Goal: Information Seeking & Learning: Learn about a topic

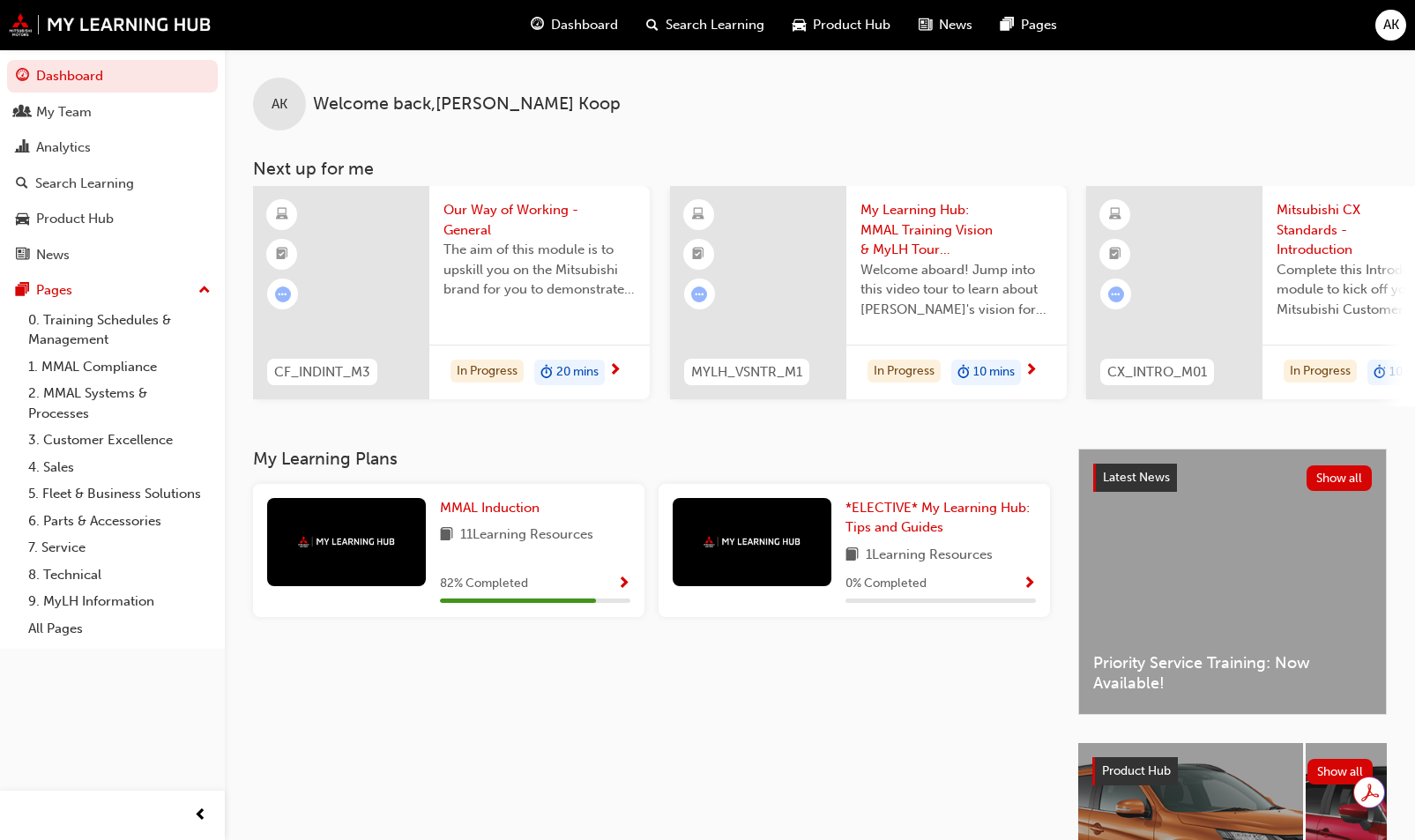
click at [608, 84] on div "AK Welcome back , Amanda Koop" at bounding box center [820, 89] width 1190 height 81
drag, startPoint x: 551, startPoint y: 99, endPoint x: 607, endPoint y: 93, distance: 56.3
click at [607, 93] on div "AK Welcome back , Amanda Koop" at bounding box center [820, 89] width 1190 height 81
click at [611, 96] on div "AK Welcome back , Amanda Koop" at bounding box center [820, 89] width 1190 height 81
drag, startPoint x: 612, startPoint y: 103, endPoint x: 258, endPoint y: 97, distance: 354.1
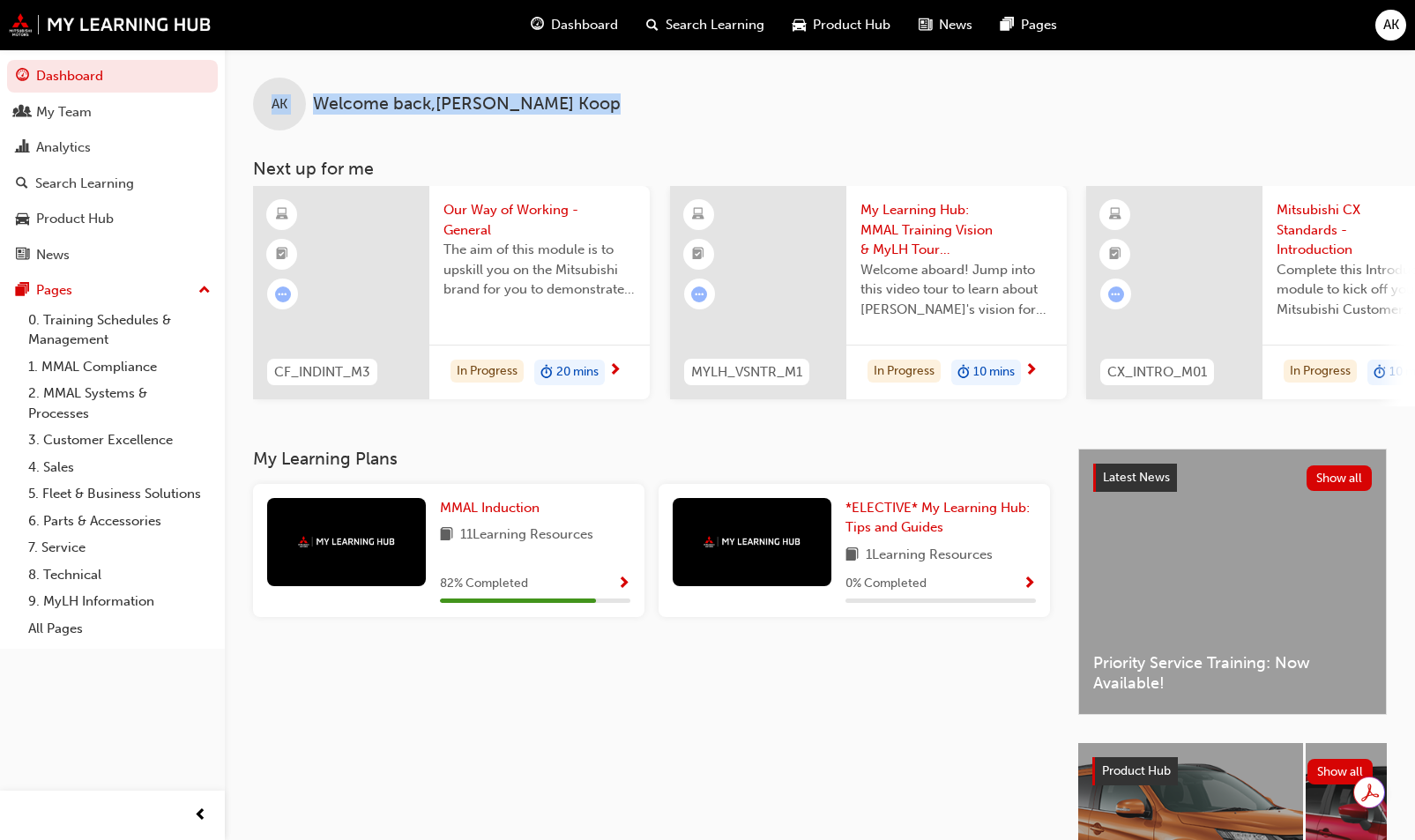
click at [258, 97] on div "AK Welcome back , Amanda Koop" at bounding box center [820, 89] width 1190 height 81
click at [293, 85] on div "AK" at bounding box center [279, 105] width 53 height 53
click at [577, 89] on div "AK Welcome back , Amanda Koop" at bounding box center [820, 89] width 1190 height 81
click at [604, 101] on div "AK Welcome back , Amanda Koop" at bounding box center [820, 89] width 1190 height 81
click at [576, 107] on div "AK Welcome back , Amanda Koop" at bounding box center [820, 89] width 1190 height 81
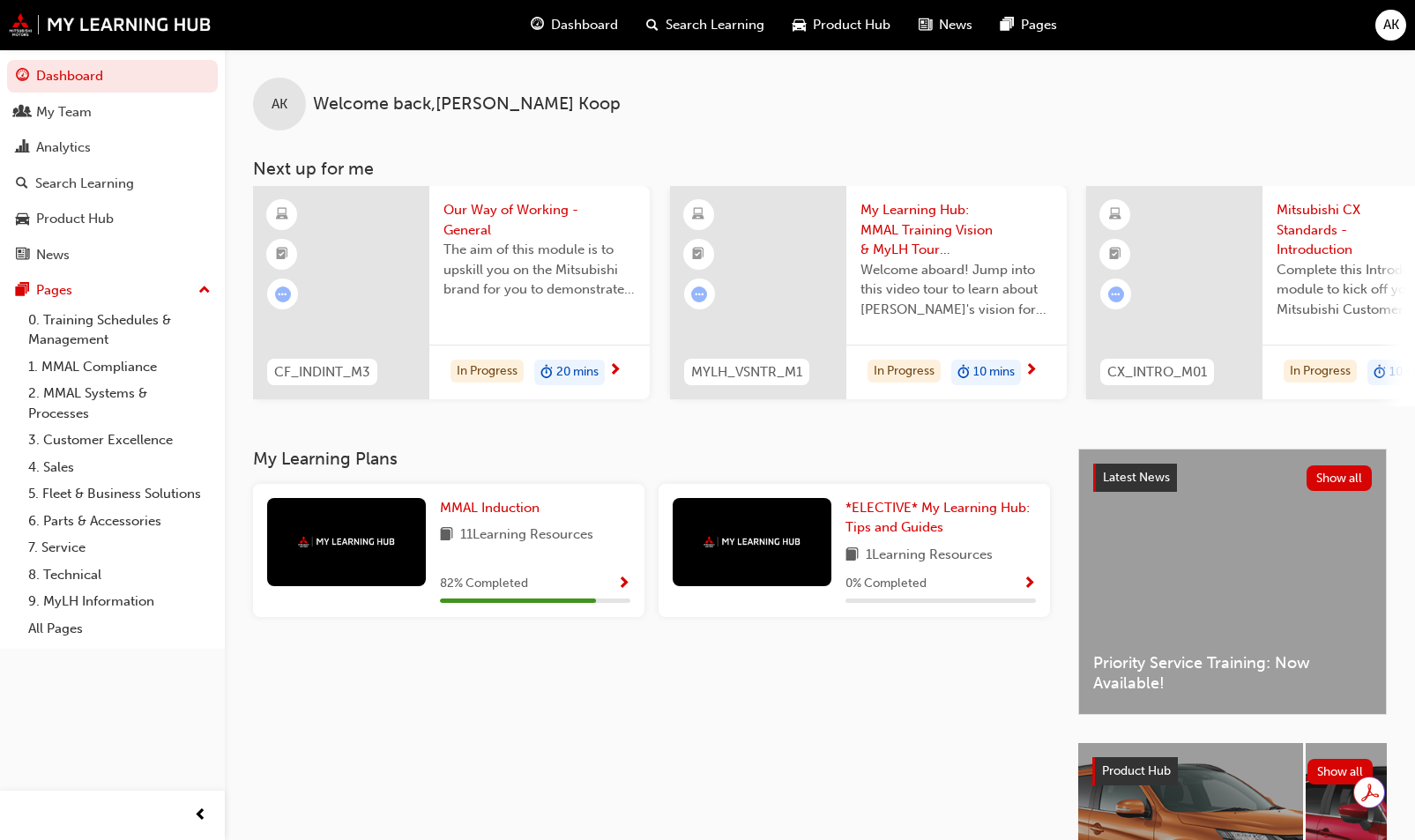
click at [90, 572] on link "8. Technical" at bounding box center [119, 575] width 197 height 28
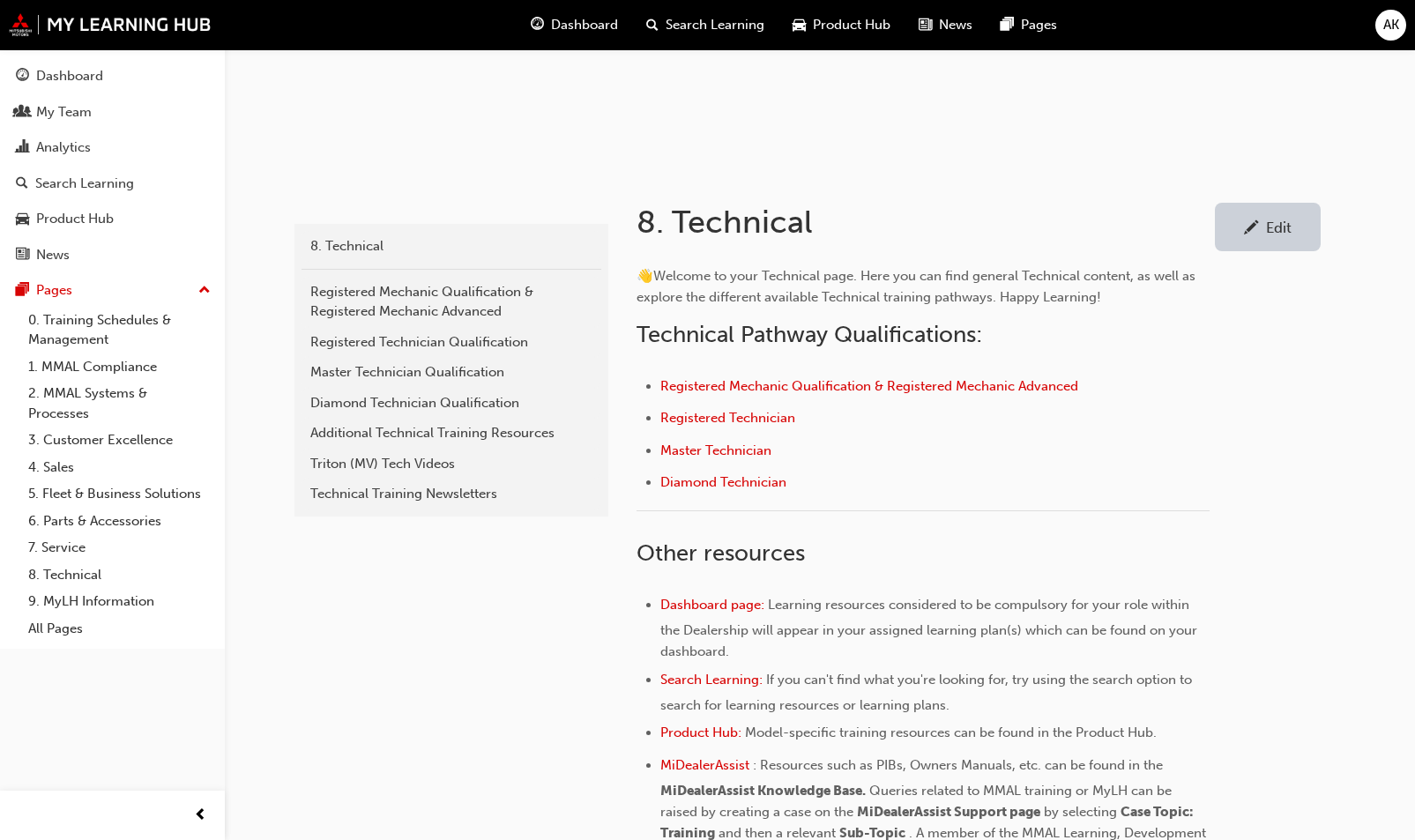
scroll to position [353, 0]
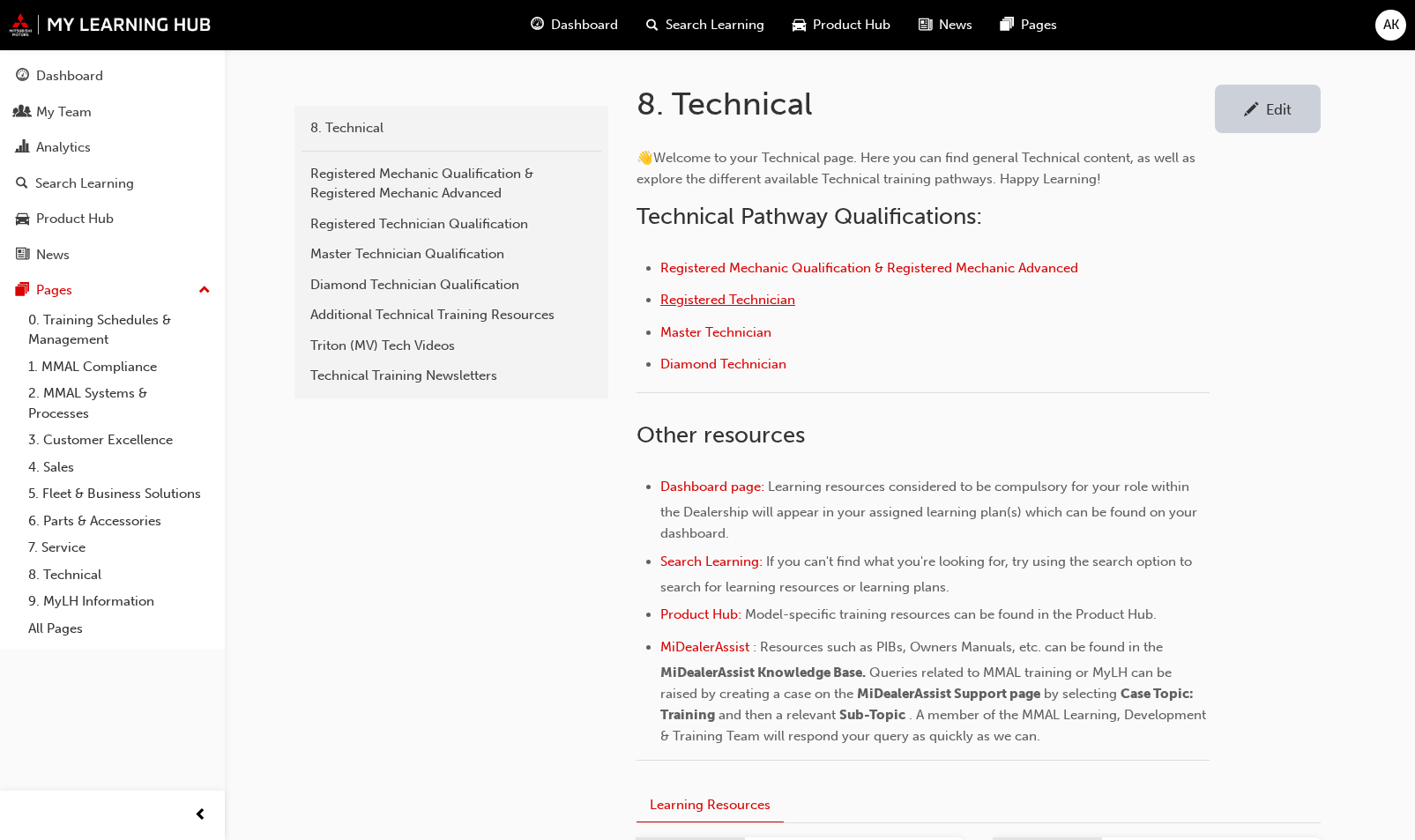
click at [744, 296] on span "Registered Technician" at bounding box center [728, 299] width 135 height 16
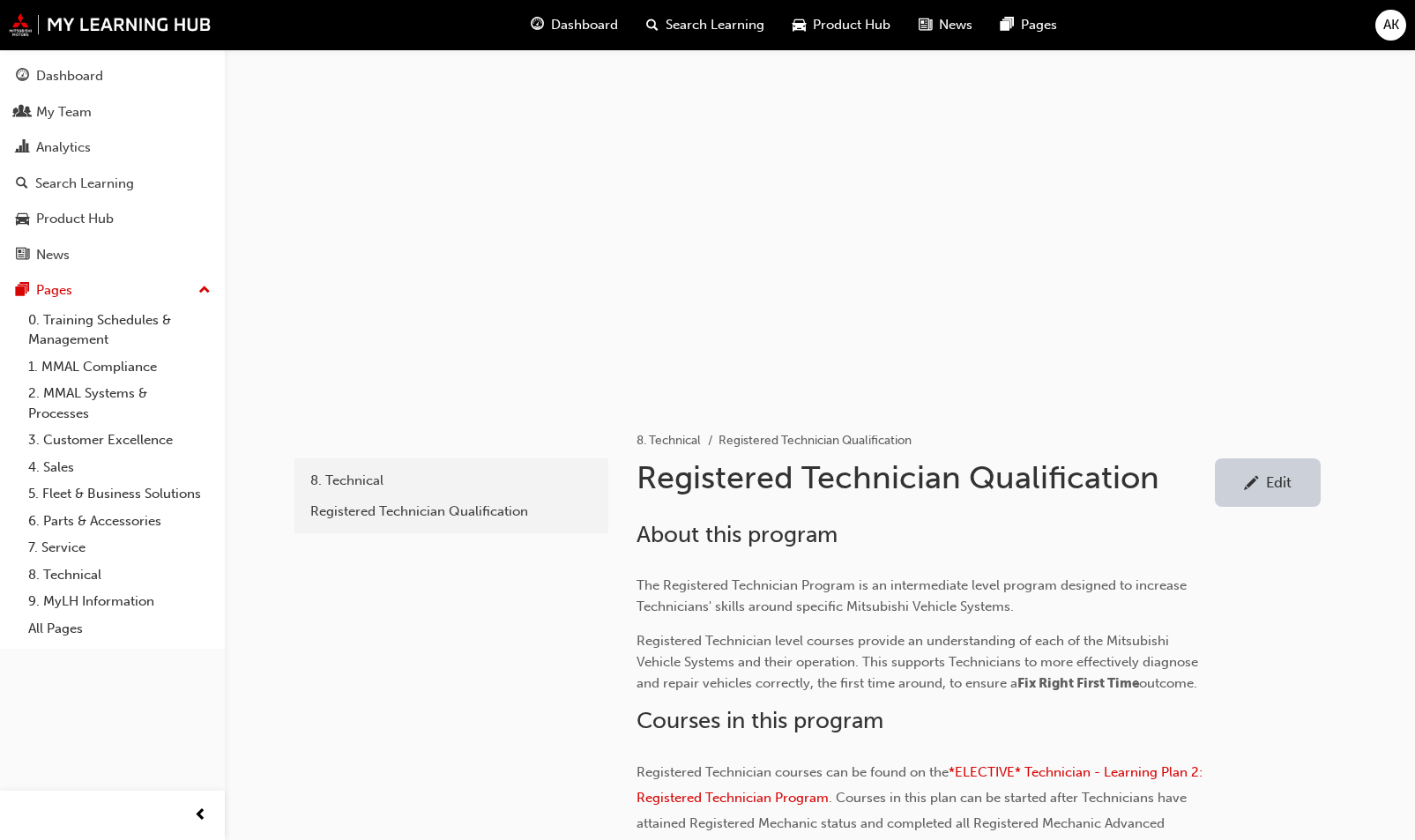
scroll to position [303, 0]
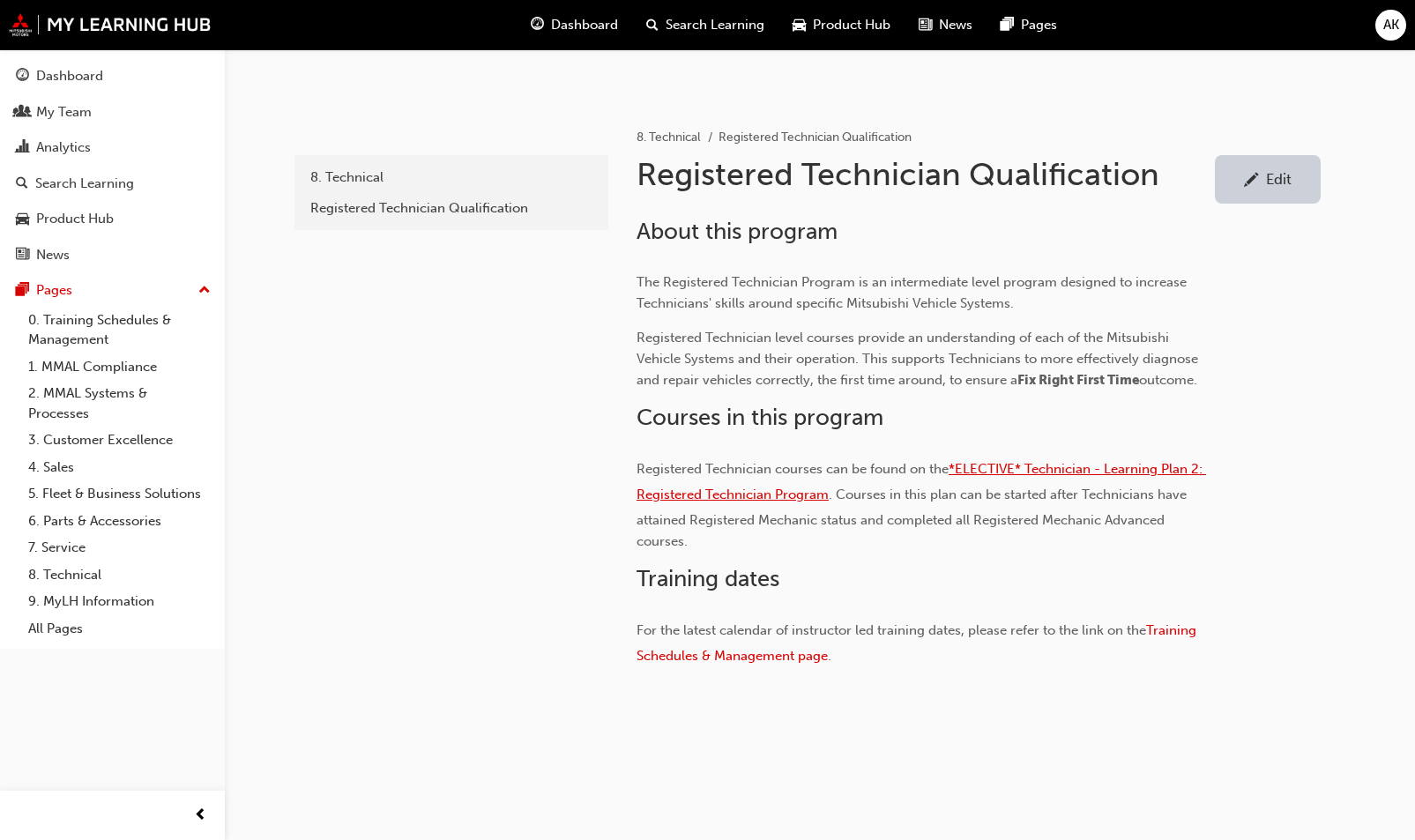
click at [1132, 468] on span "*ELECTIVE* Technician - Learning Plan 2: Registered Technician Program" at bounding box center [921, 482] width 569 height 42
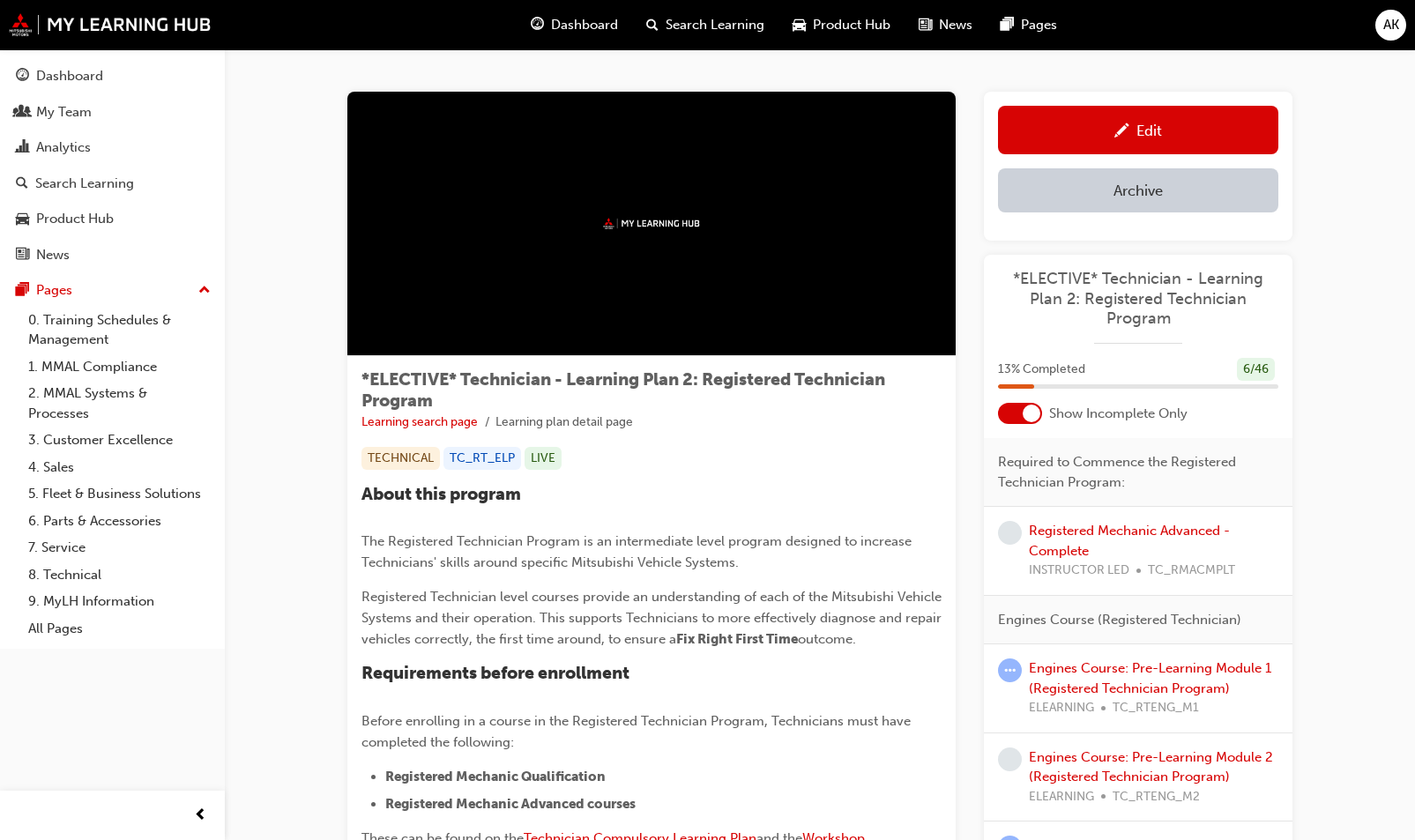
click at [1012, 418] on div at bounding box center [1020, 413] width 44 height 21
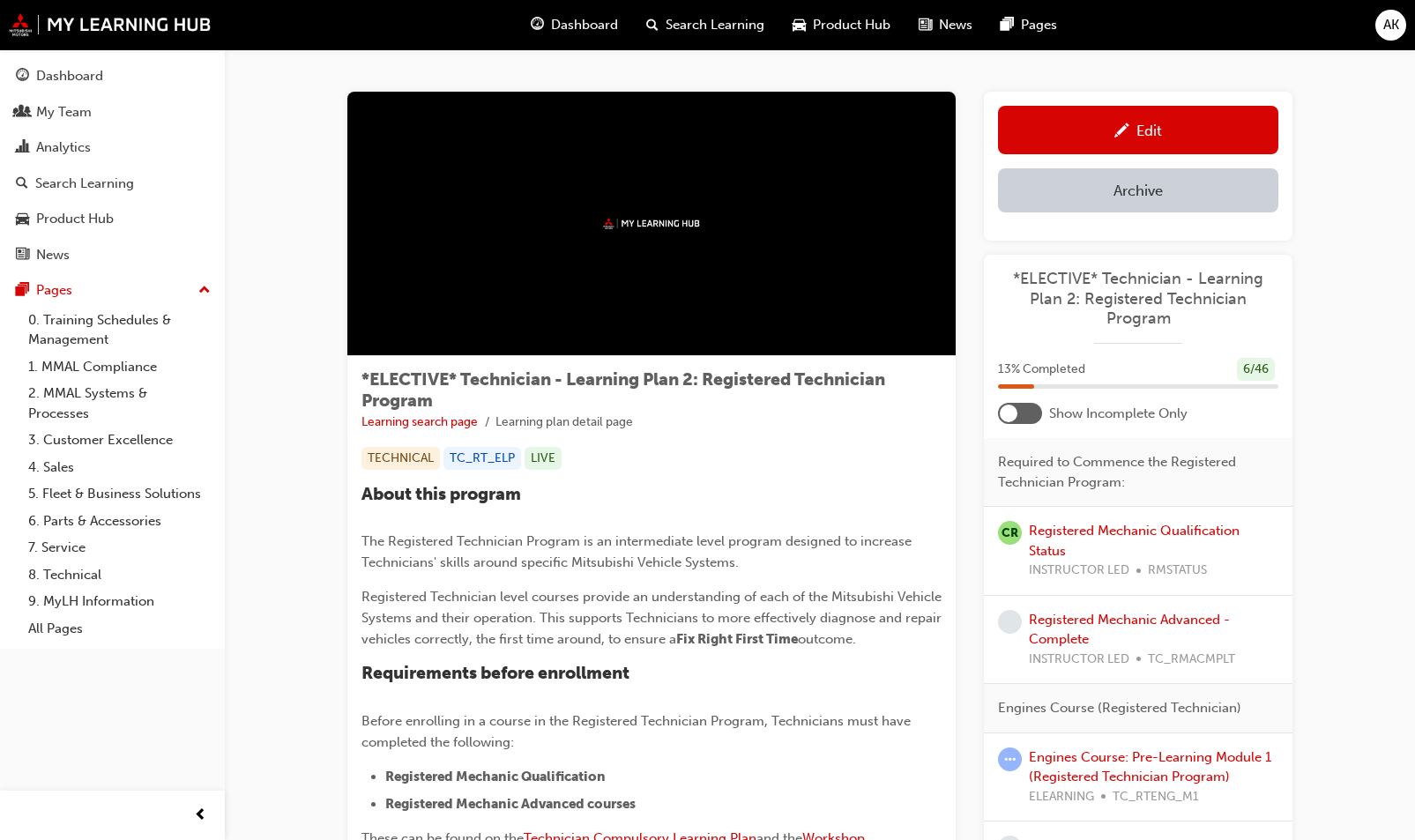
click at [1030, 410] on div at bounding box center [1020, 413] width 44 height 21
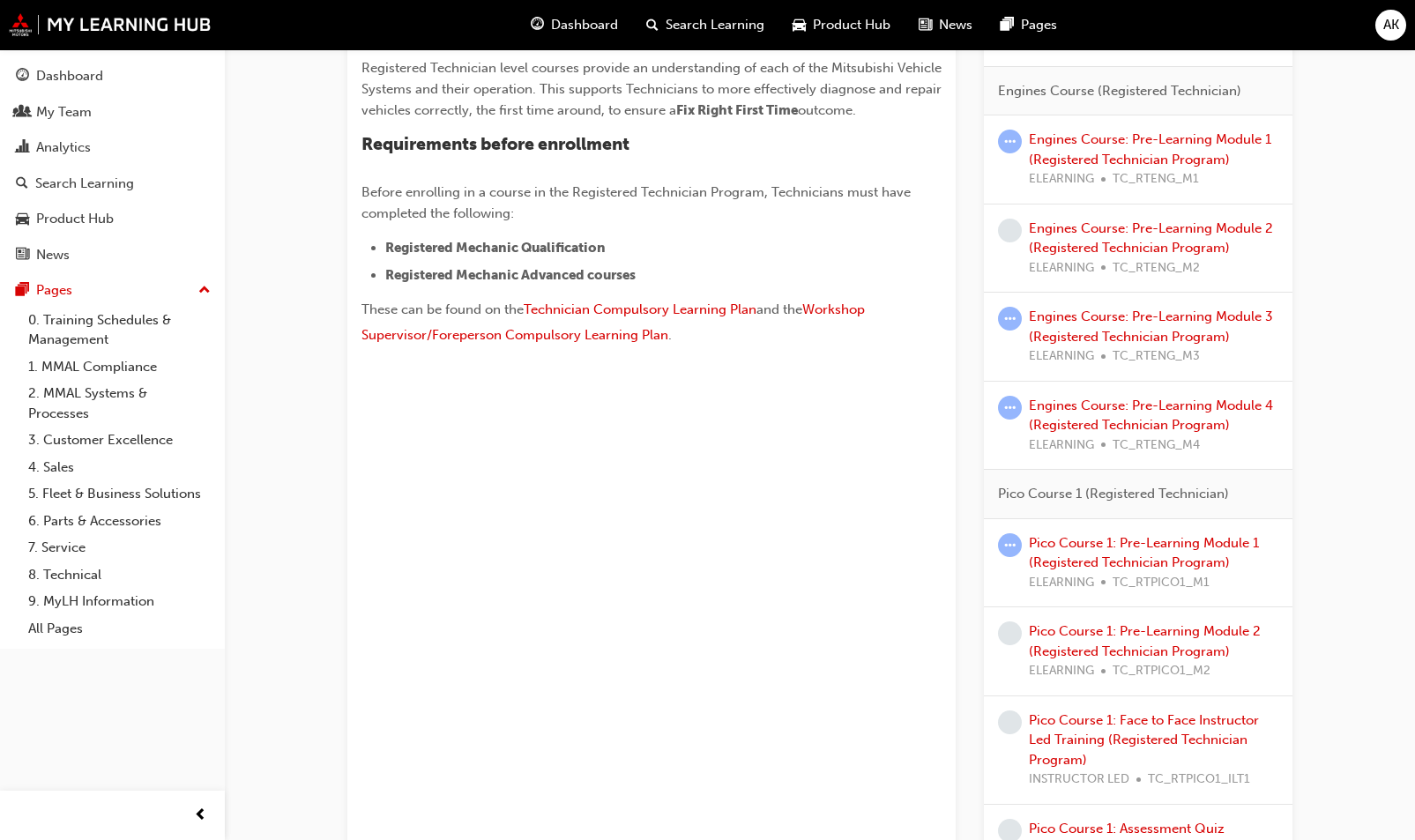
scroll to position [177, 0]
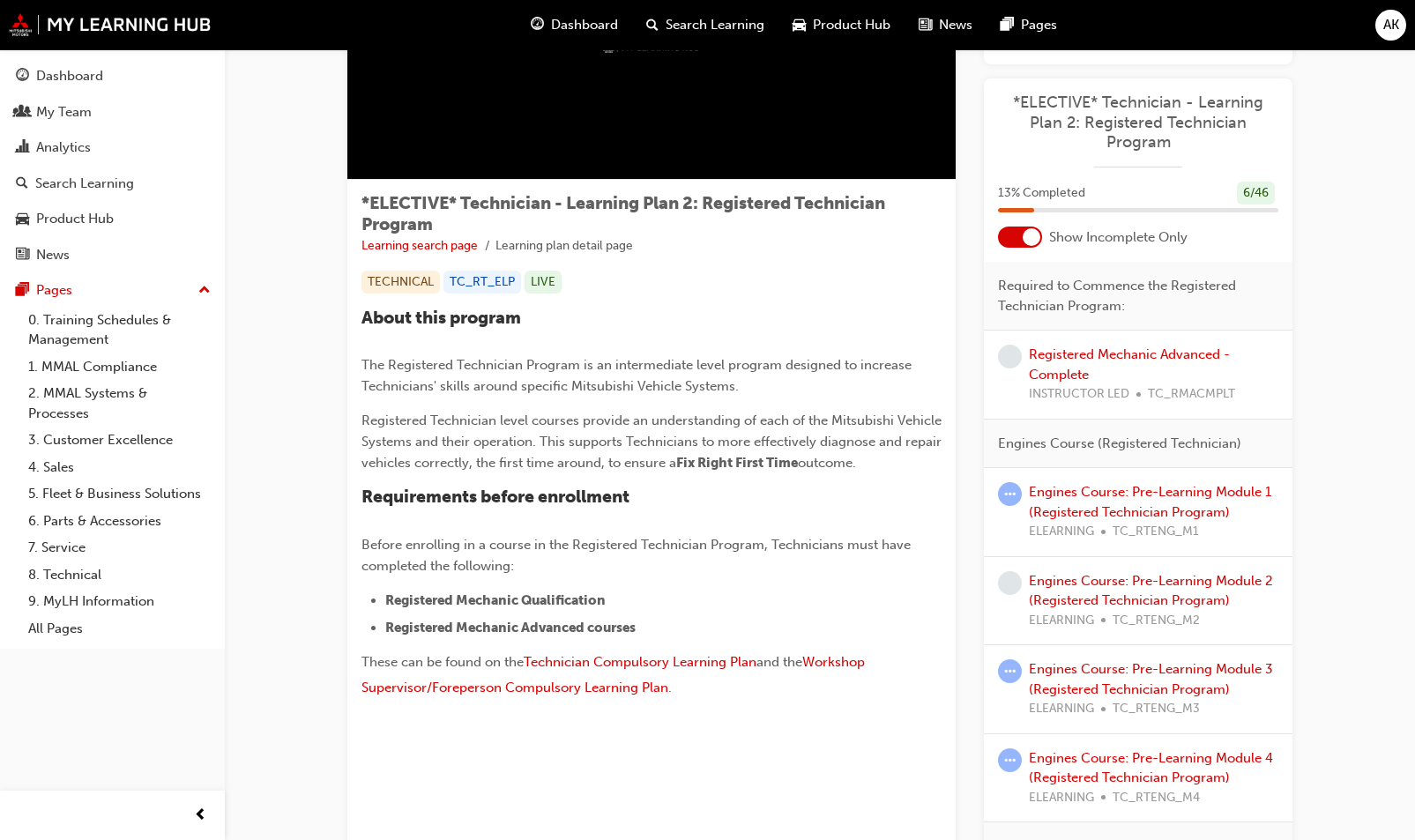
click at [1019, 231] on div at bounding box center [1020, 237] width 44 height 21
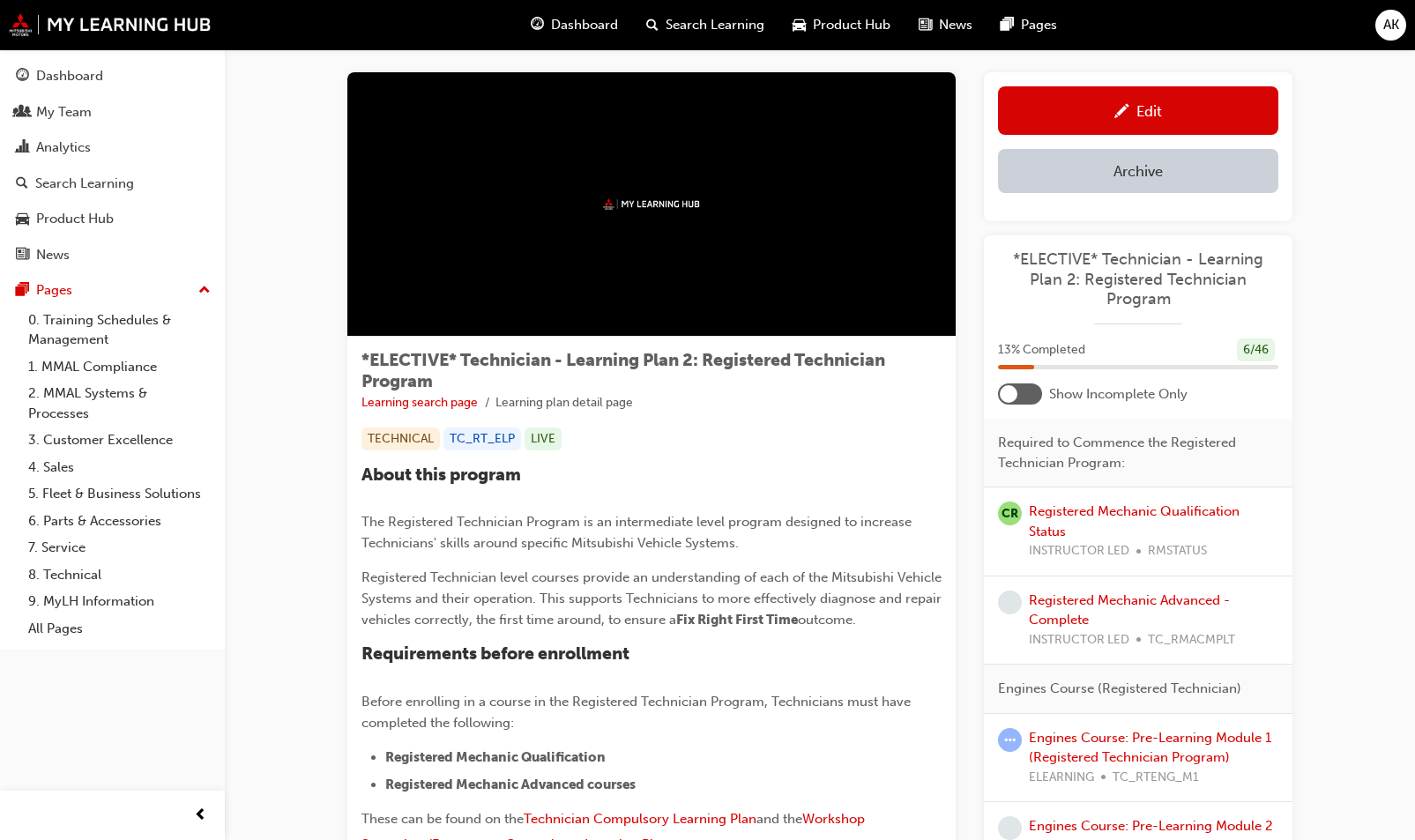
scroll to position [0, 0]
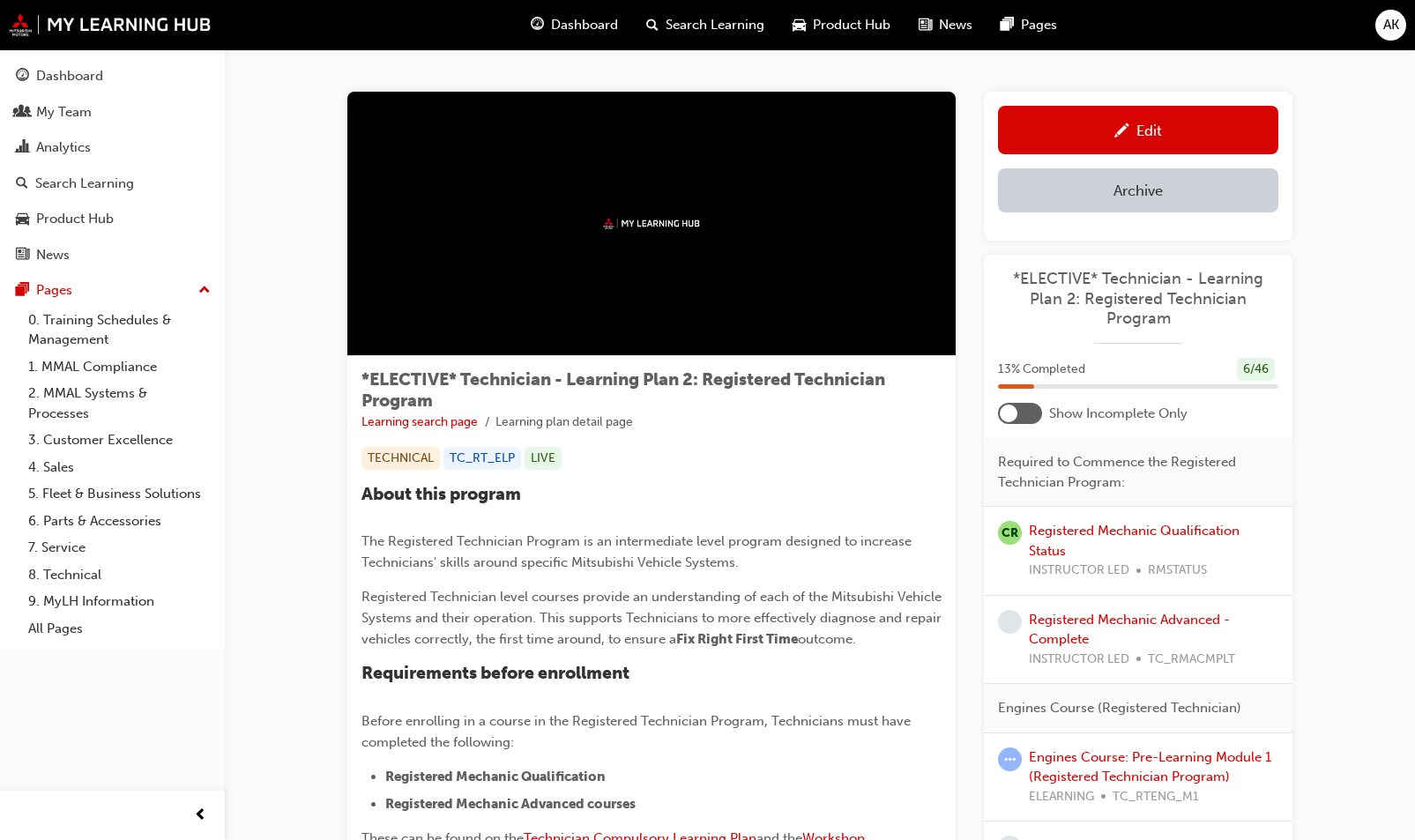
click at [708, 482] on div "*ELECTIVE* Technician - Learning Plan 2: Registered Technician Program Learning…" at bounding box center [651, 631] width 608 height 550
click at [519, 600] on span "Registered Technician level courses provide an understanding of each of the Mit…" at bounding box center [653, 618] width 583 height 58
drag, startPoint x: 613, startPoint y: 599, endPoint x: 717, endPoint y: 539, distance: 120.1
click at [616, 594] on span "Registered Technician level courses provide an understanding of each of the Mit…" at bounding box center [653, 618] width 583 height 58
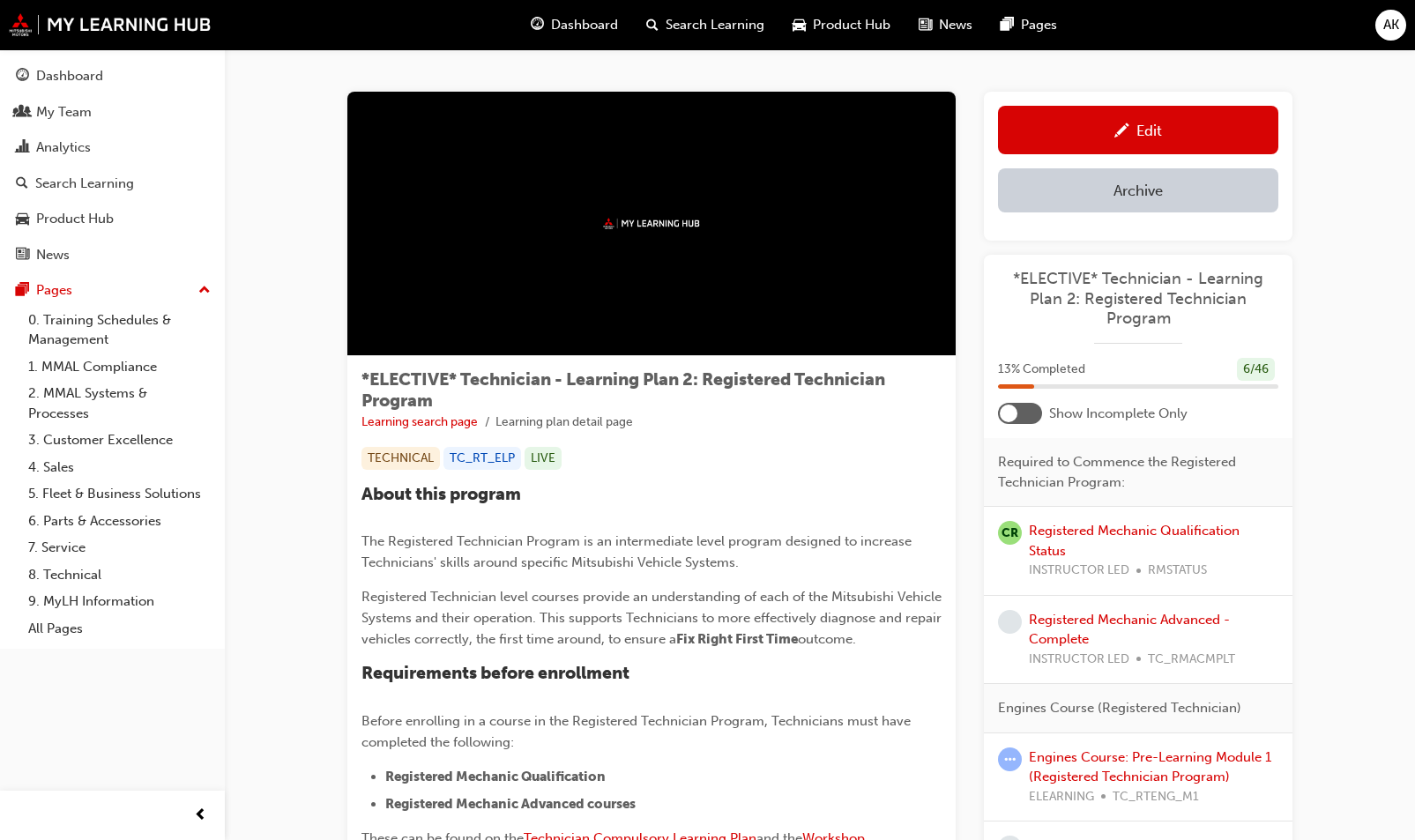
drag, startPoint x: 717, startPoint y: 539, endPoint x: 731, endPoint y: 535, distance: 14.6
click at [717, 539] on span "The Registered Technician Program is an intermediate level program designed to …" at bounding box center [638, 551] width 554 height 37
click at [1033, 419] on div at bounding box center [1020, 413] width 44 height 21
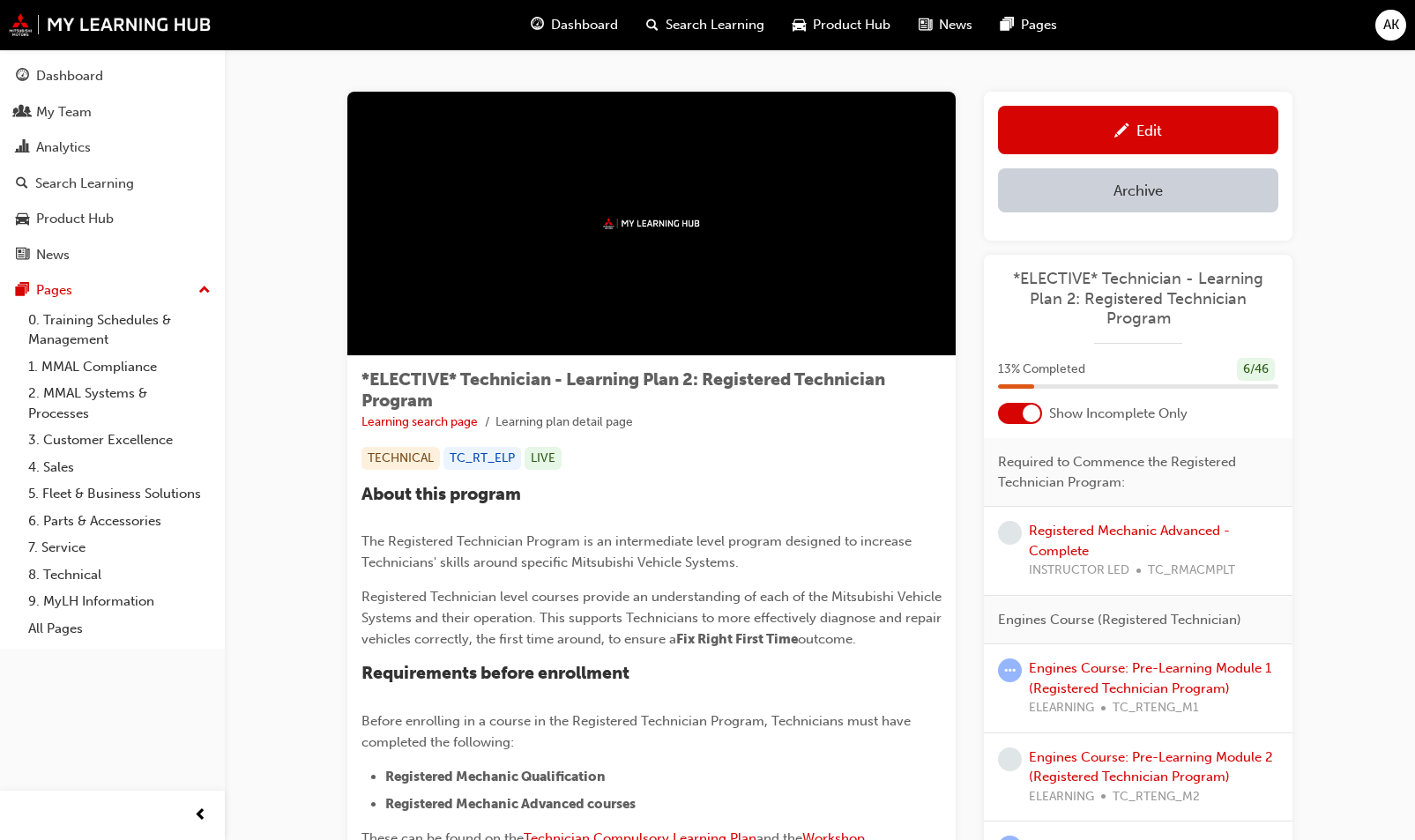
click at [1022, 416] on div at bounding box center [1020, 413] width 44 height 21
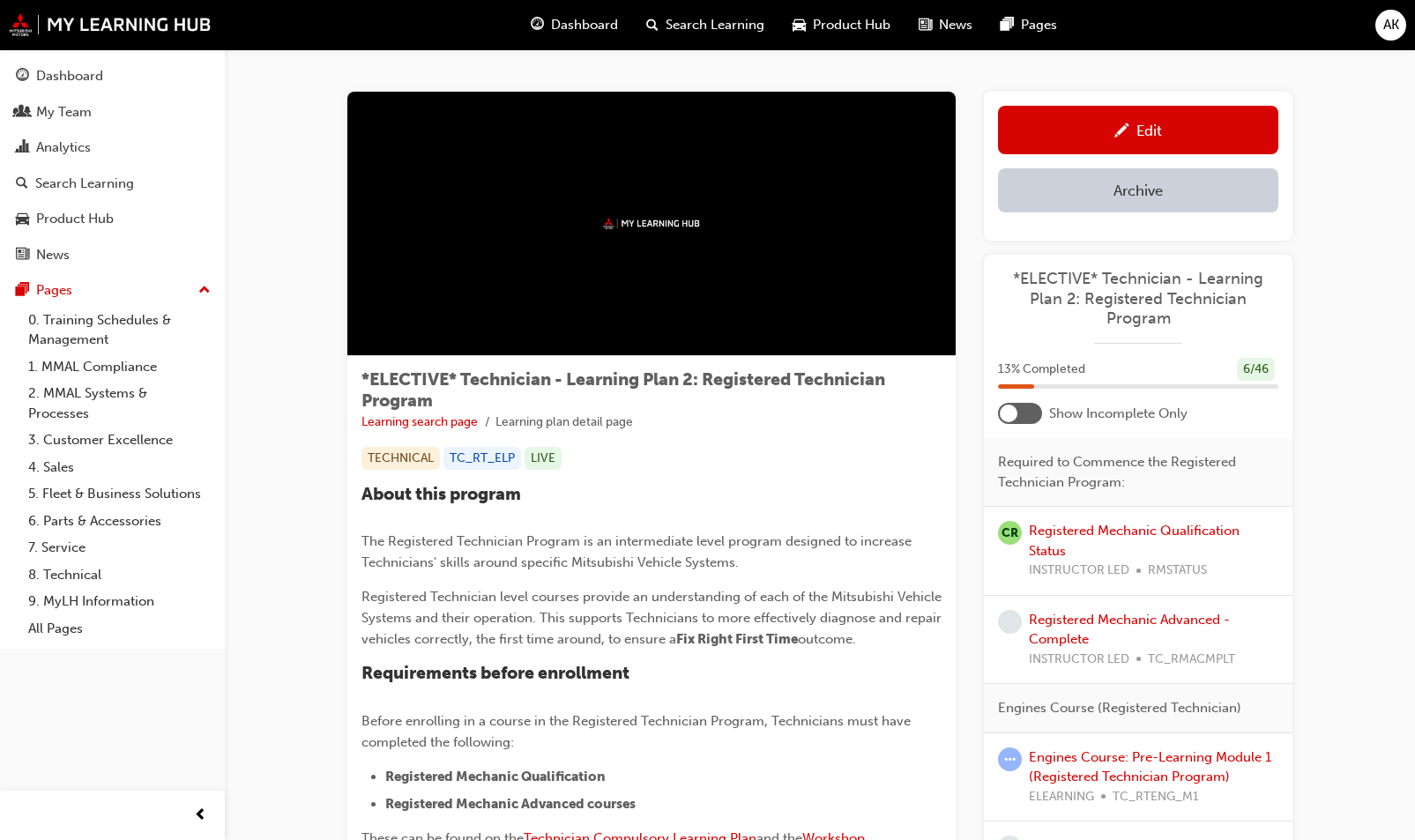
click at [1018, 416] on div at bounding box center [1020, 413] width 44 height 21
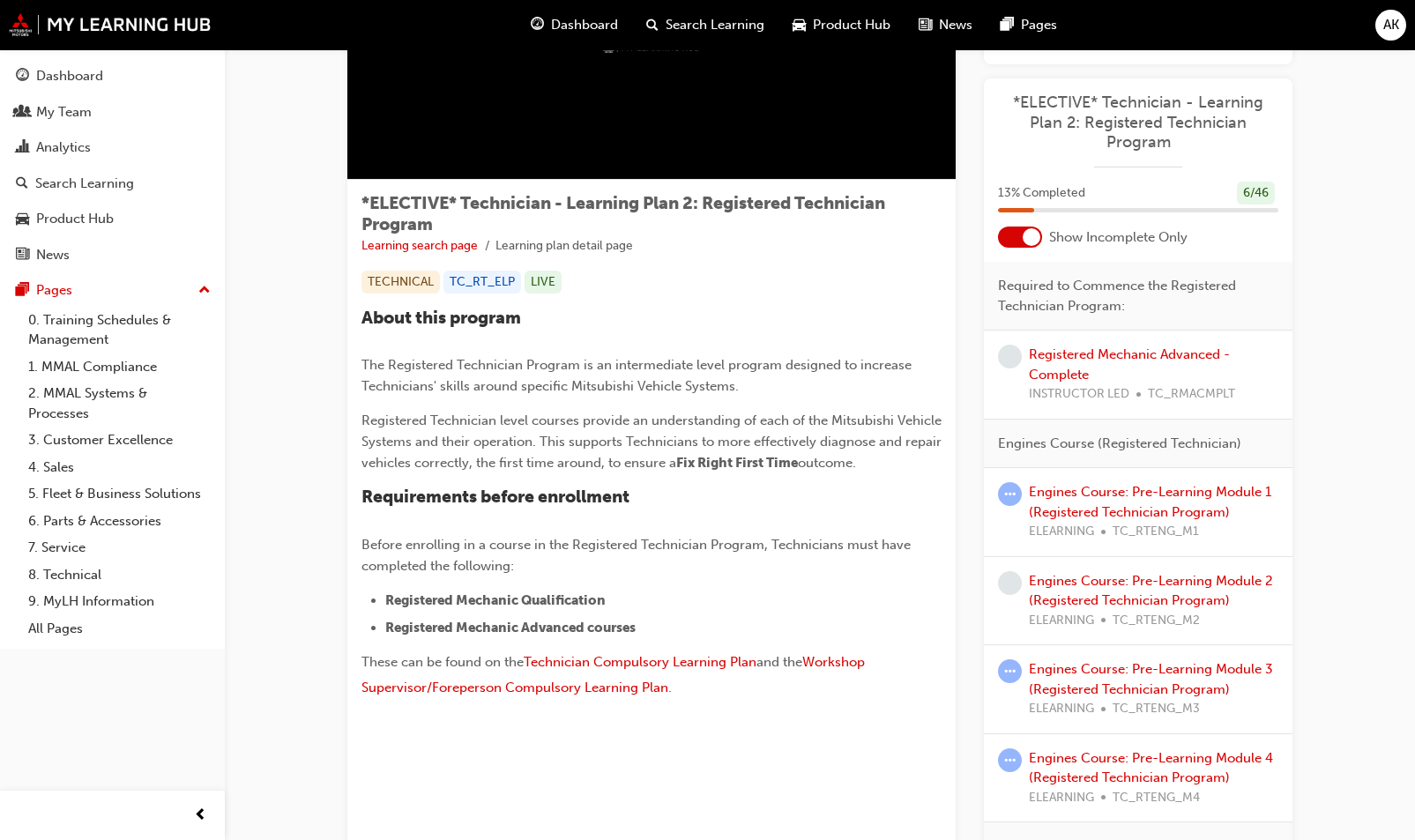
scroll to position [88, 0]
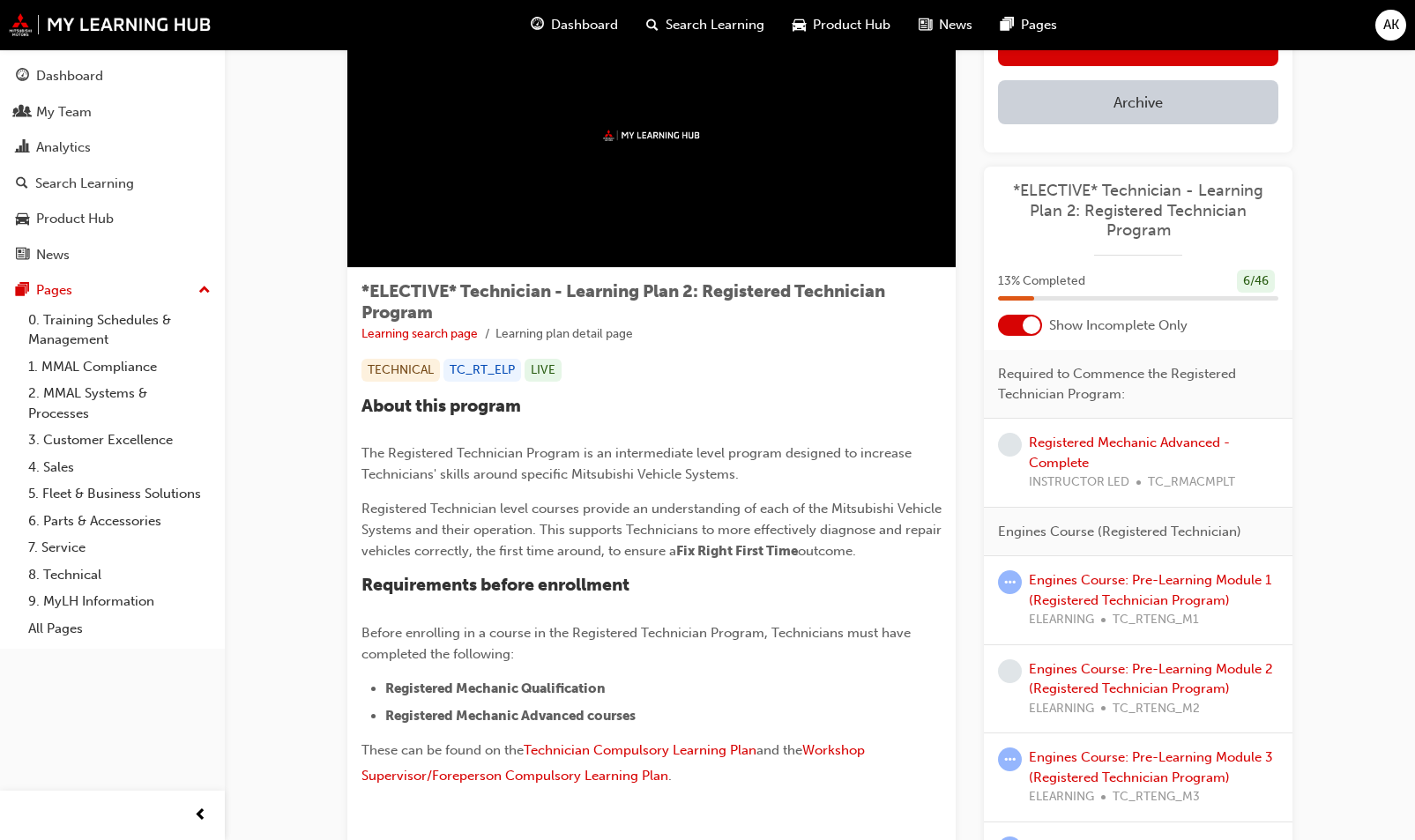
click at [1029, 325] on div at bounding box center [1031, 325] width 18 height 18
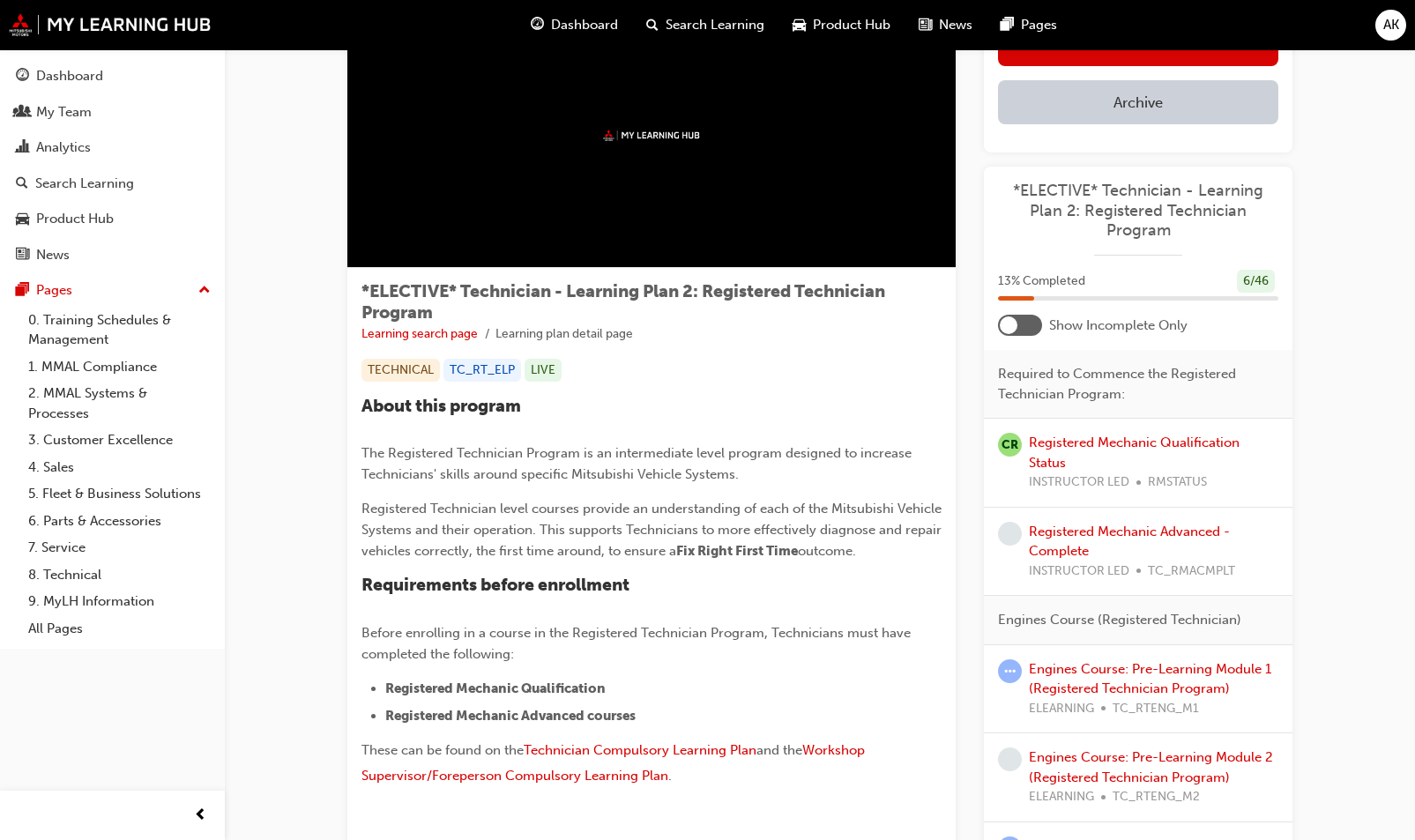
click at [1019, 330] on div at bounding box center [1020, 325] width 44 height 21
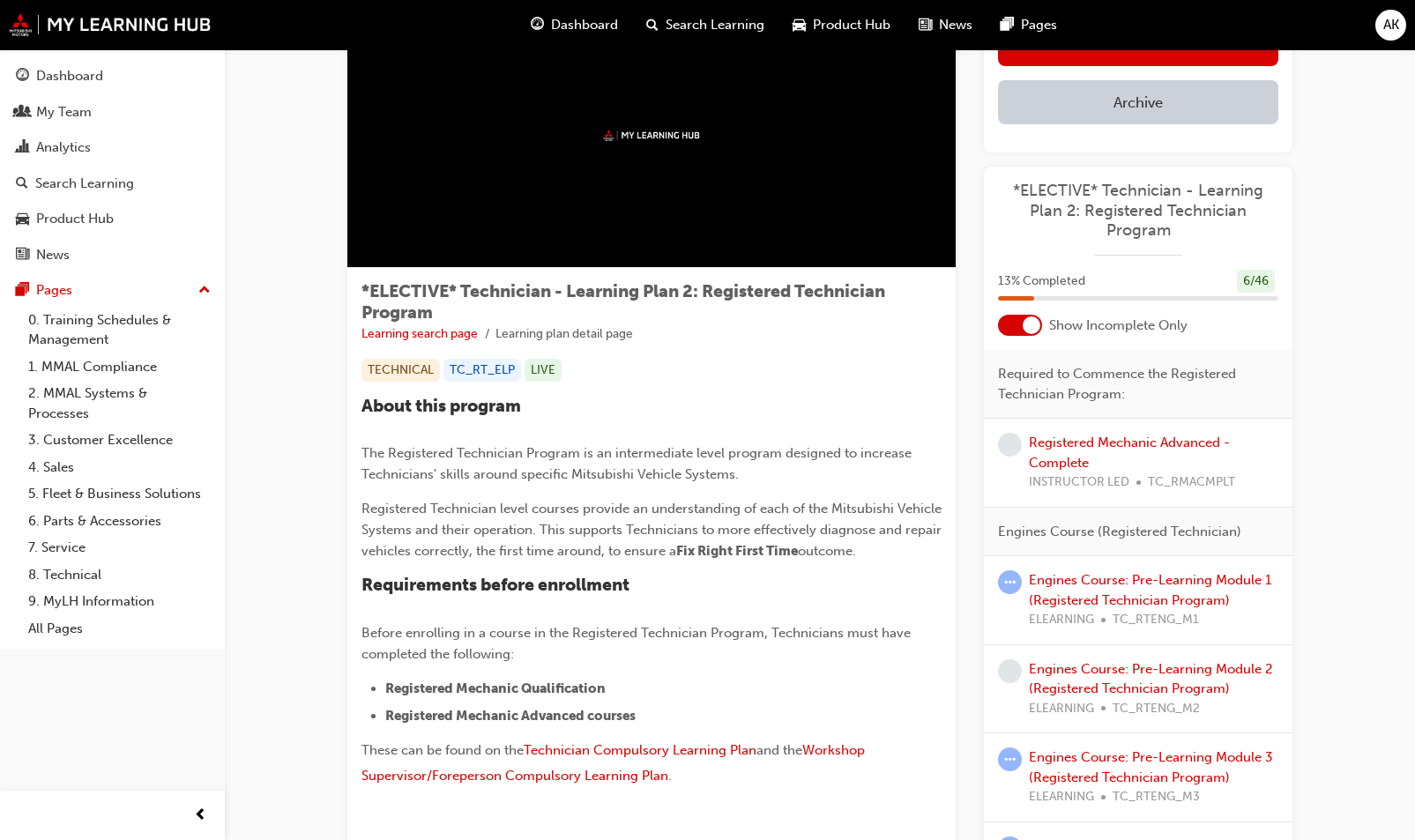
click at [1019, 319] on div at bounding box center [1020, 325] width 44 height 21
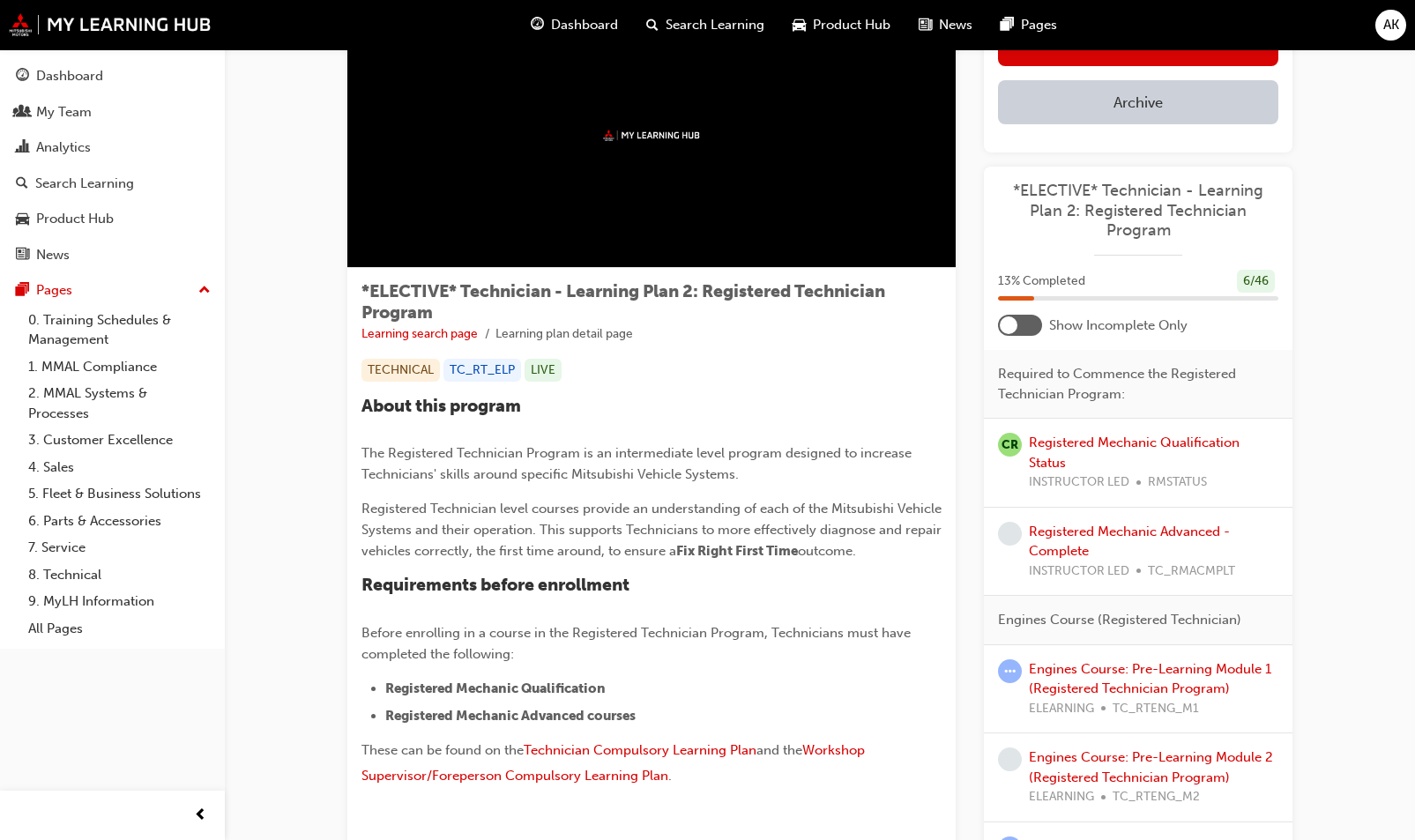
click at [1016, 321] on div at bounding box center [1008, 325] width 18 height 18
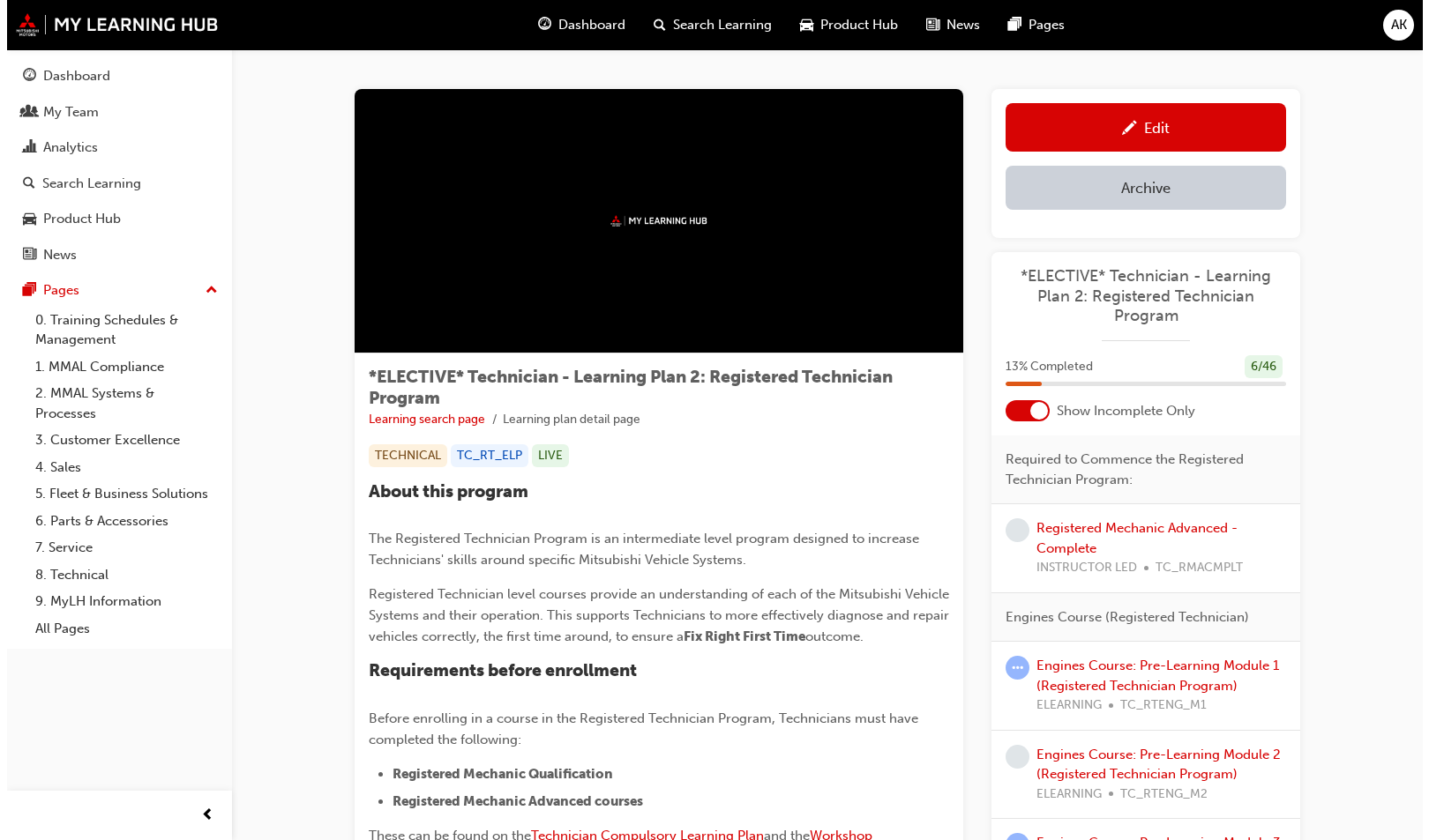
scroll to position [0, 0]
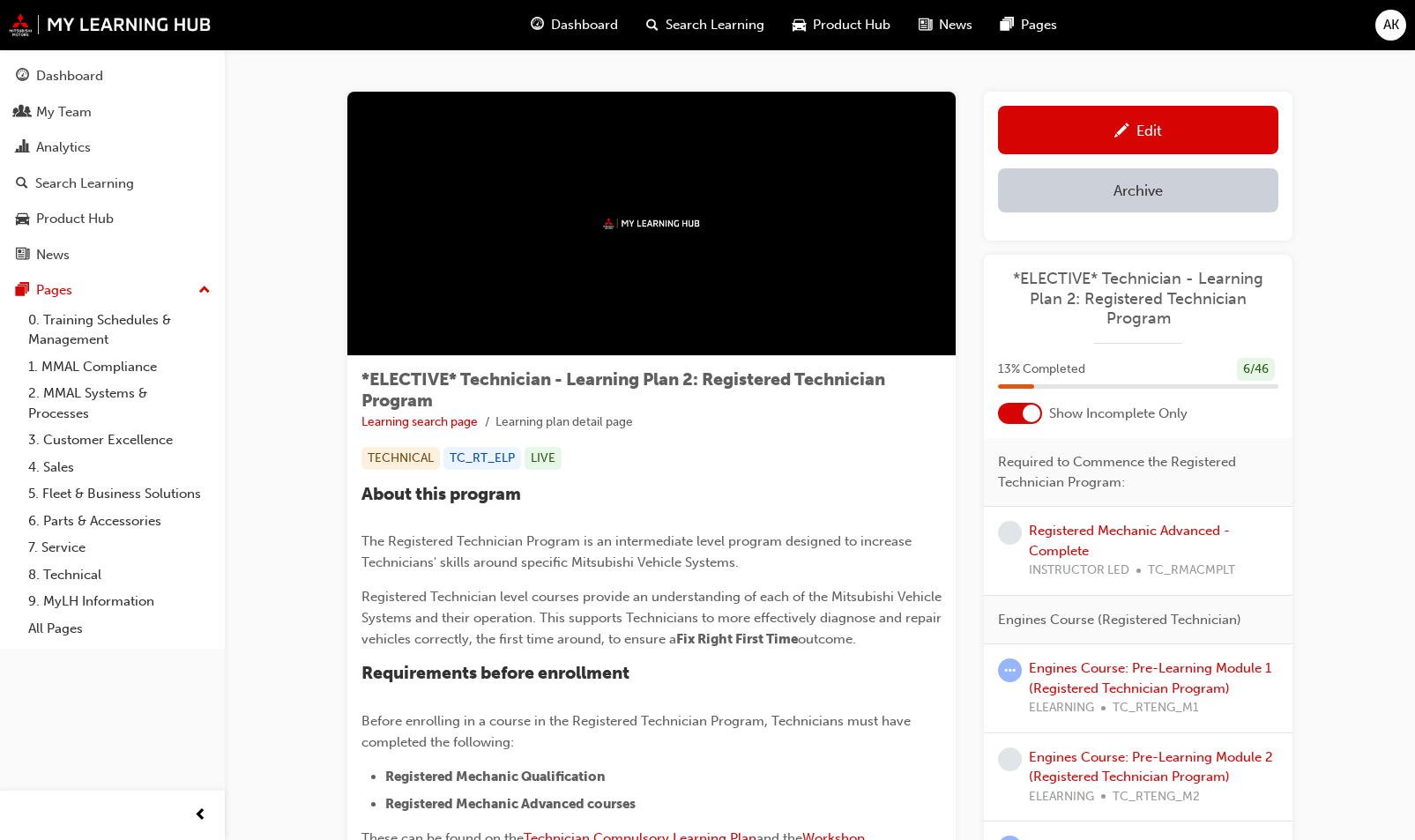
click at [782, 432] on ul "Learning search page Learning plan detail page" at bounding box center [651, 422] width 580 height 21
click at [774, 416] on ul "Learning search page Learning plan detail page" at bounding box center [651, 422] width 580 height 21
click at [1393, 30] on span "AK" at bounding box center [1391, 25] width 16 height 20
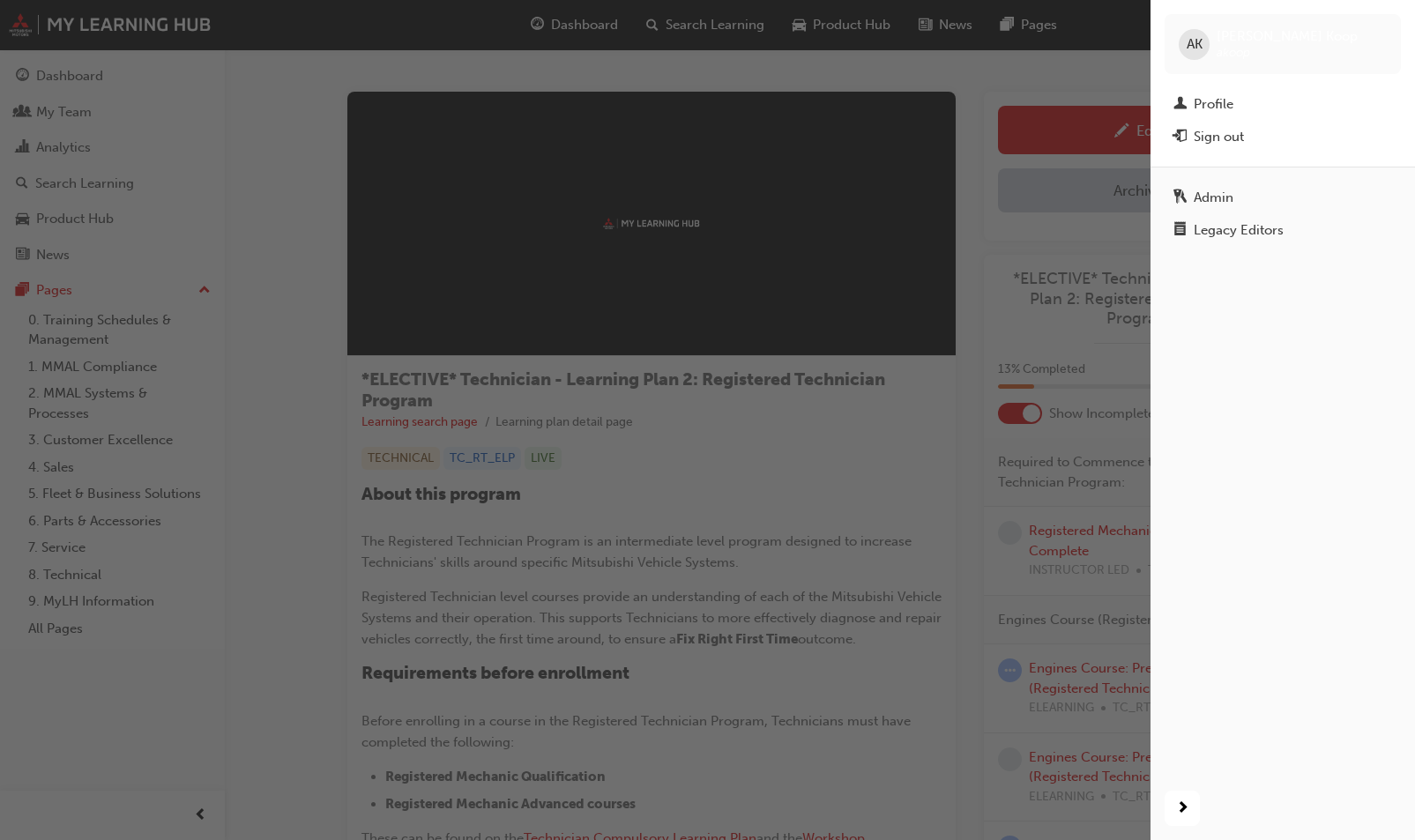
click at [1240, 195] on div "Admin" at bounding box center [1283, 198] width 219 height 22
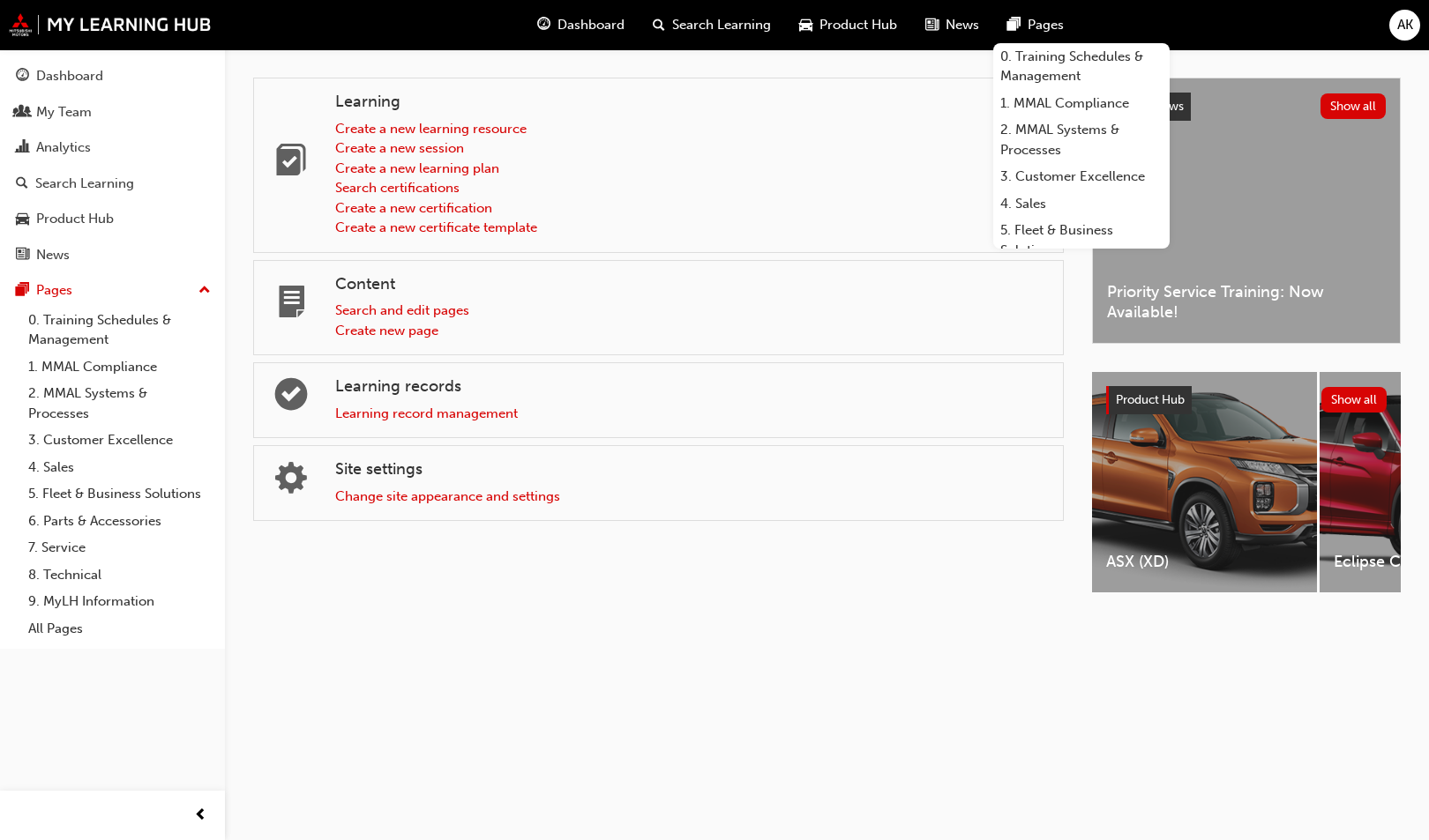
click at [1387, 21] on div "Dashboard Search Learning Product Hub News Pages 0. Training Schedules & Manage…" at bounding box center [714, 25] width 1429 height 50
click at [1409, 29] on span "AK" at bounding box center [1404, 25] width 16 height 20
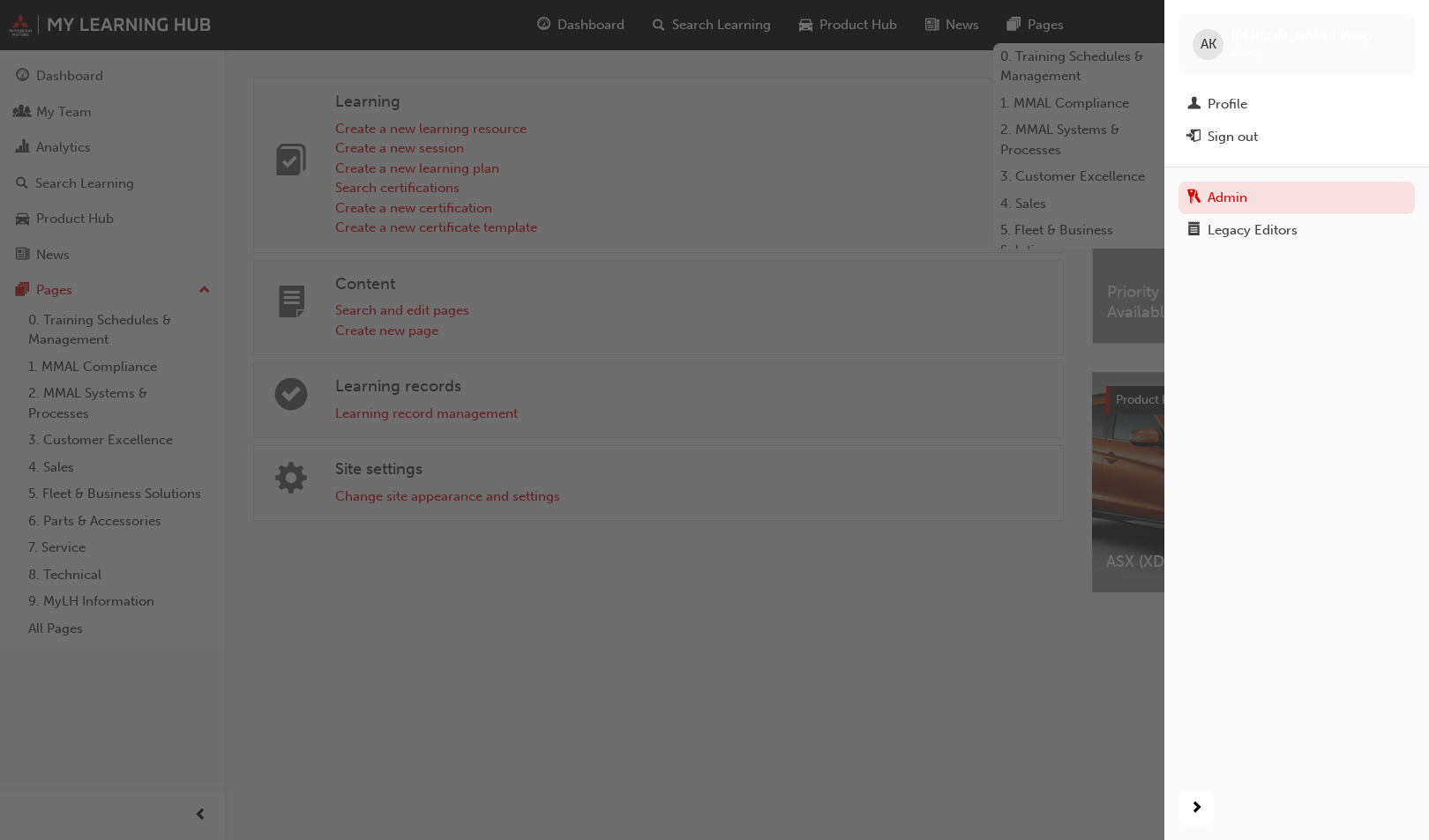
click at [1257, 105] on div "Profile" at bounding box center [1297, 104] width 219 height 22
